Goal: Navigation & Orientation: Find specific page/section

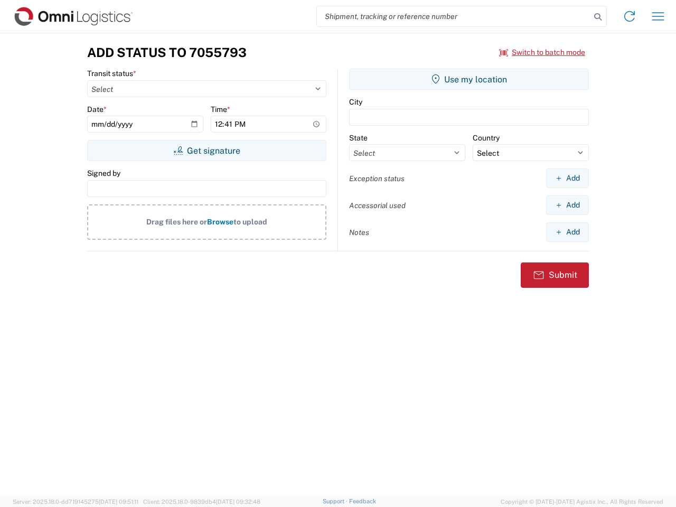
click at [453, 16] on input "search" at bounding box center [453, 16] width 273 height 20
click at [597, 17] on icon at bounding box center [597, 17] width 15 height 15
click at [629, 16] on icon at bounding box center [629, 16] width 17 height 17
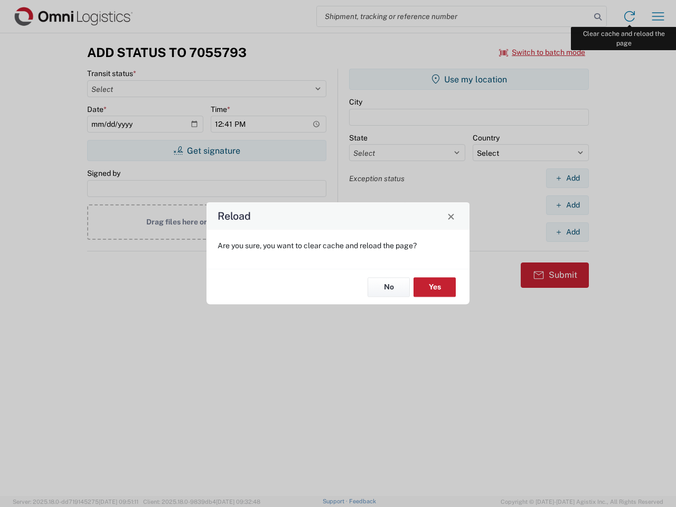
click at [658, 16] on div "Reload Are you sure, you want to clear cache and reload the page? No Yes" at bounding box center [338, 253] width 676 height 507
click at [542, 52] on div "Reload Are you sure, you want to clear cache and reload the page? No Yes" at bounding box center [338, 253] width 676 height 507
click at [206, 150] on div "Reload Are you sure, you want to clear cache and reload the page? No Yes" at bounding box center [338, 253] width 676 height 507
click at [469, 79] on div "Reload Are you sure, you want to clear cache and reload the page? No Yes" at bounding box center [338, 253] width 676 height 507
click at [567, 178] on div "Reload Are you sure, you want to clear cache and reload the page? No Yes" at bounding box center [338, 253] width 676 height 507
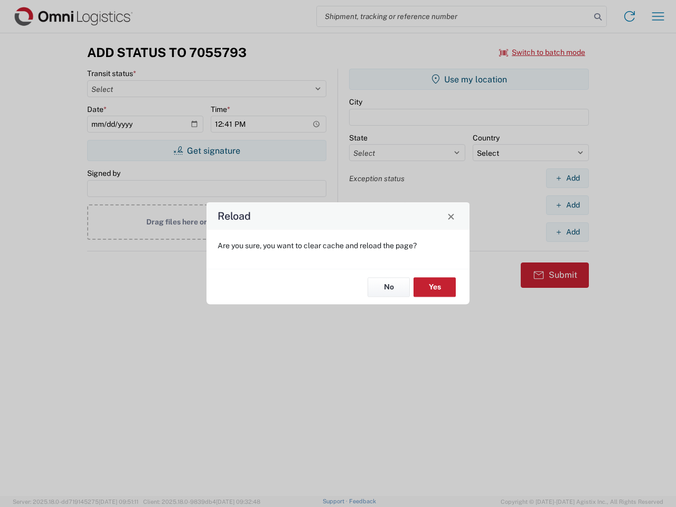
click at [567, 205] on div "Reload Are you sure, you want to clear cache and reload the page? No Yes" at bounding box center [338, 253] width 676 height 507
click at [567, 232] on div "Reload Are you sure, you want to clear cache and reload the page? No Yes" at bounding box center [338, 253] width 676 height 507
